Goal: Information Seeking & Learning: Learn about a topic

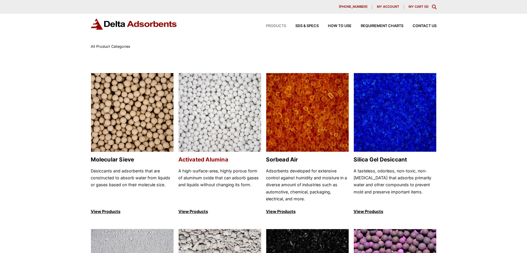
click at [200, 162] on h2 "Activated Alumina" at bounding box center [219, 159] width 83 height 7
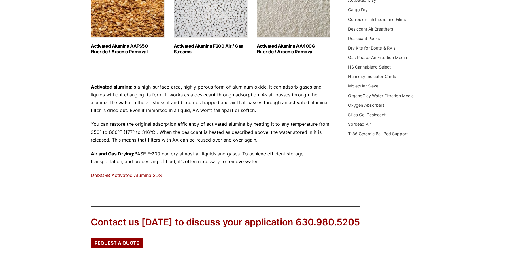
scroll to position [147, 0]
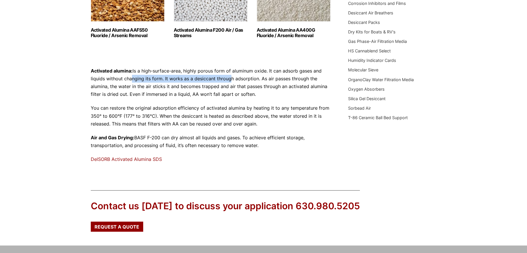
drag, startPoint x: 128, startPoint y: 79, endPoint x: 228, endPoint y: 82, distance: 99.6
click at [228, 82] on p "Activated alumina: Is a high-surface-area, highly porous form of aluminum oxide…" at bounding box center [211, 82] width 240 height 31
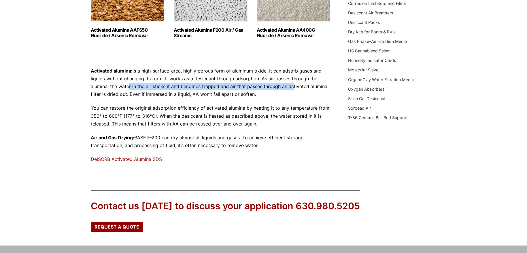
drag, startPoint x: 127, startPoint y: 86, endPoint x: 288, endPoint y: 90, distance: 161.6
click at [288, 90] on p "Activated alumina: Is a high-surface-area, highly porous form of aluminum oxide…" at bounding box center [211, 82] width 240 height 31
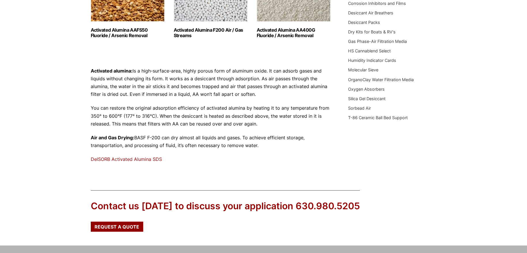
click at [288, 90] on p "Activated alumina: Is a high-surface-area, highly porous form of aluminum oxide…" at bounding box center [211, 82] width 240 height 31
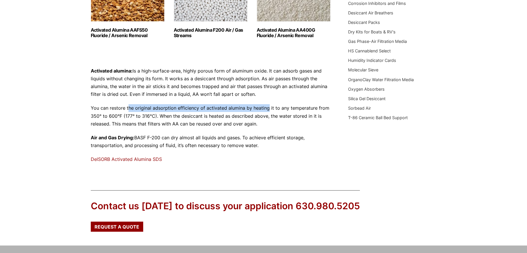
drag, startPoint x: 129, startPoint y: 108, endPoint x: 267, endPoint y: 111, distance: 138.5
click at [267, 111] on p "You can restore the original adsorption efficiency of activated alumina by heat…" at bounding box center [211, 116] width 240 height 24
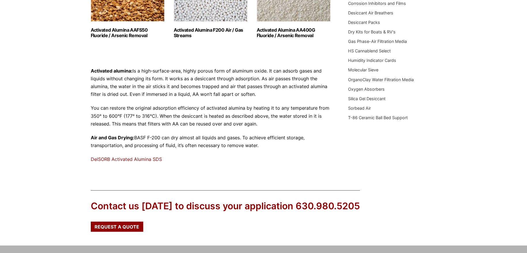
click at [267, 111] on p "You can restore the original adsorption efficiency of activated alumina by heat…" at bounding box center [211, 116] width 240 height 24
